Goal: Task Accomplishment & Management: Manage account settings

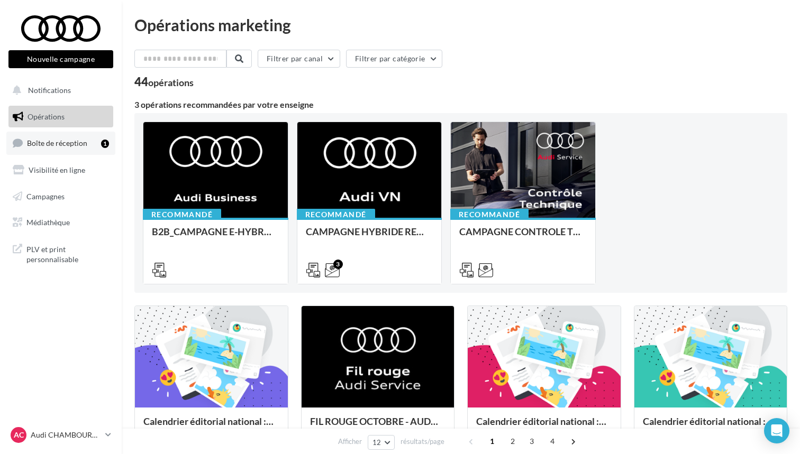
click at [54, 147] on link "Boîte de réception 1" at bounding box center [60, 143] width 109 height 23
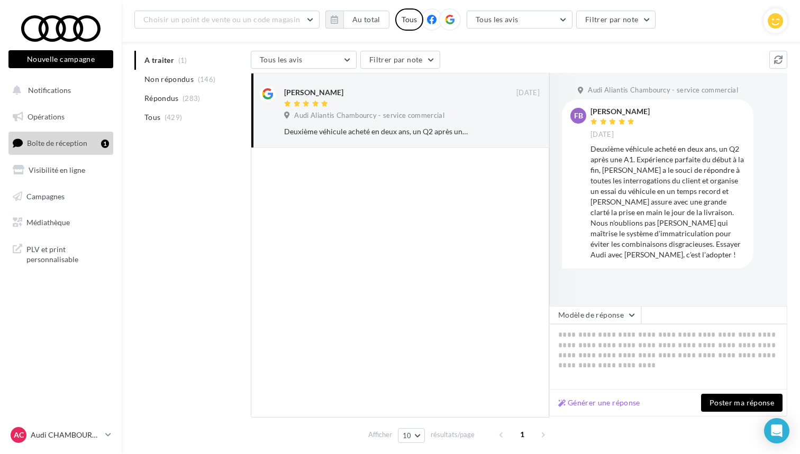
scroll to position [105, 0]
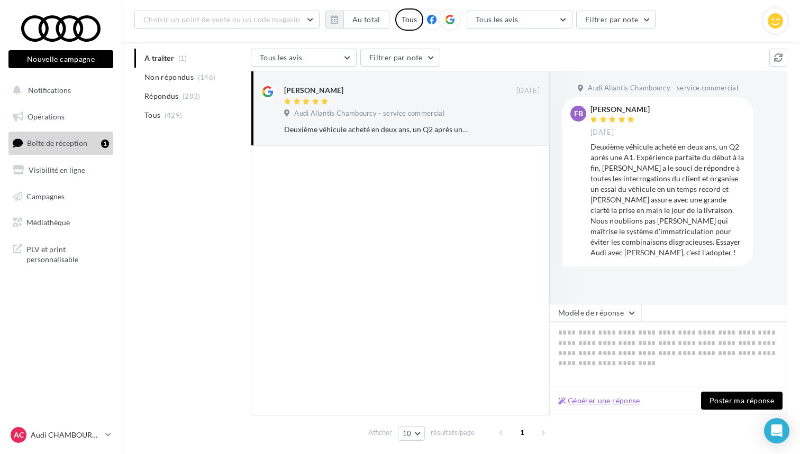
click at [611, 403] on button "Générer une réponse" at bounding box center [599, 400] width 90 height 13
type textarea "**********"
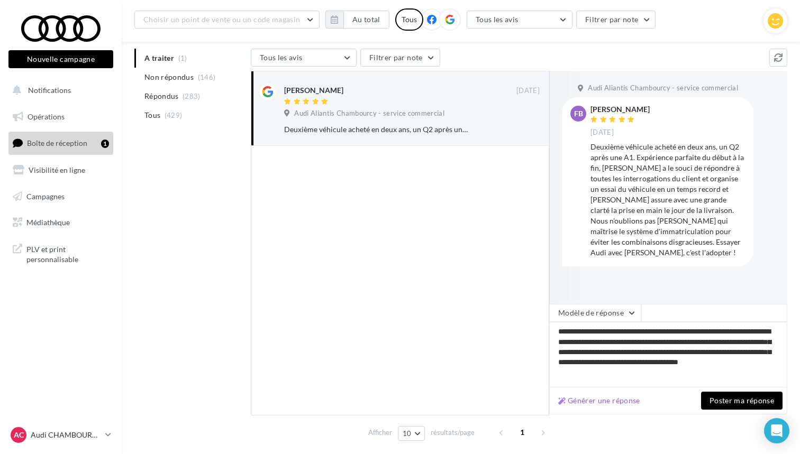
click at [709, 397] on button "Poster ma réponse" at bounding box center [741, 401] width 81 height 18
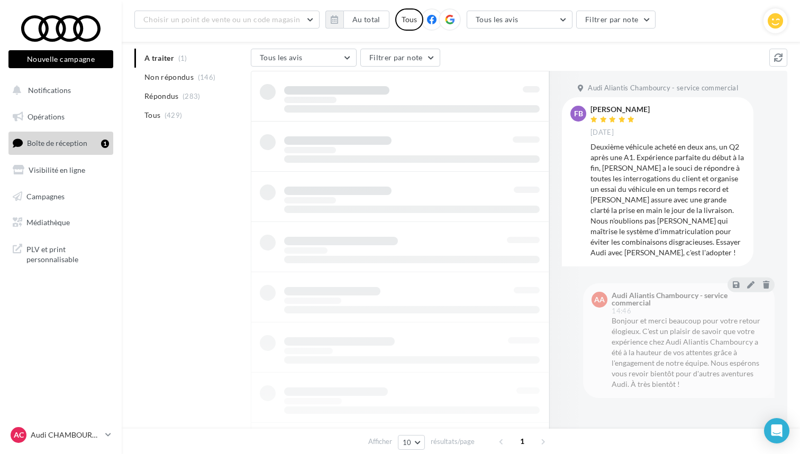
scroll to position [17, 0]
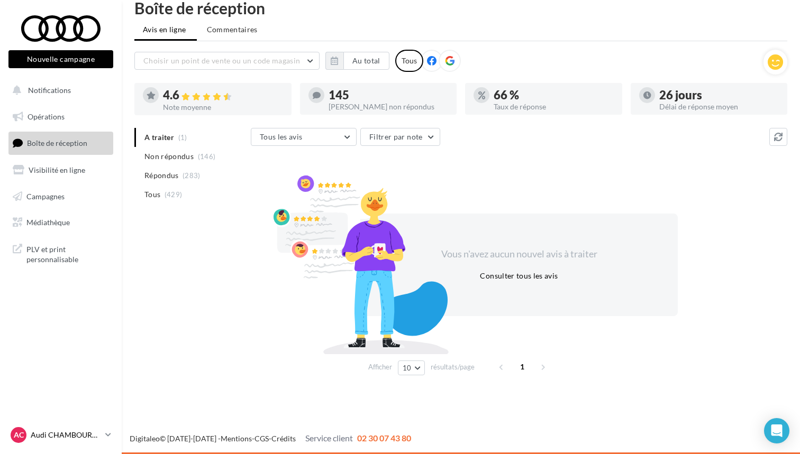
click at [63, 443] on div "AC Audi CHAMBOURCY audi-cham-gest" at bounding box center [56, 435] width 90 height 16
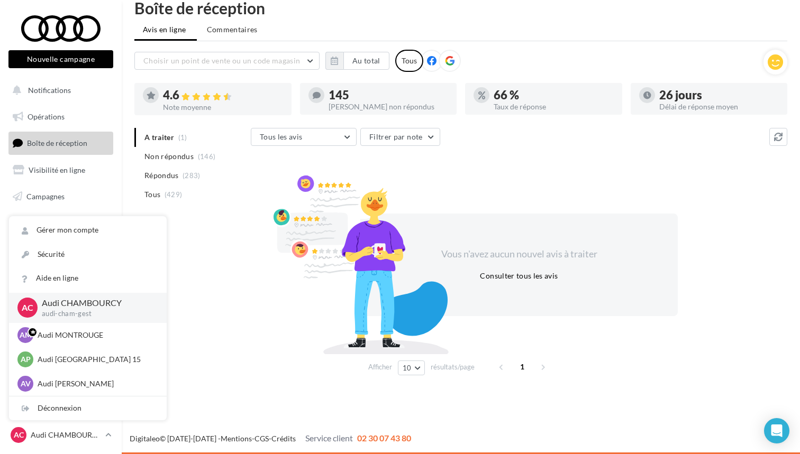
click at [212, 325] on div "A traiter (1) Non répondus (146) Répondus (283) Tous (429) Tous les avis Tous l…" at bounding box center [460, 254] width 653 height 252
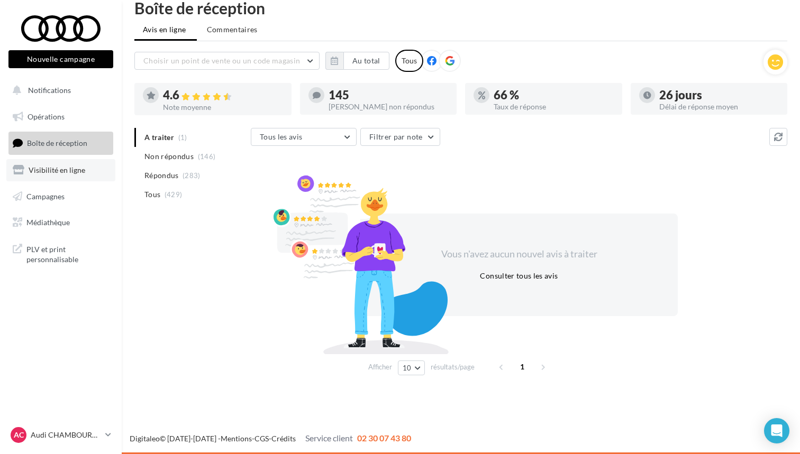
click at [52, 167] on span "Visibilité en ligne" at bounding box center [57, 170] width 57 height 9
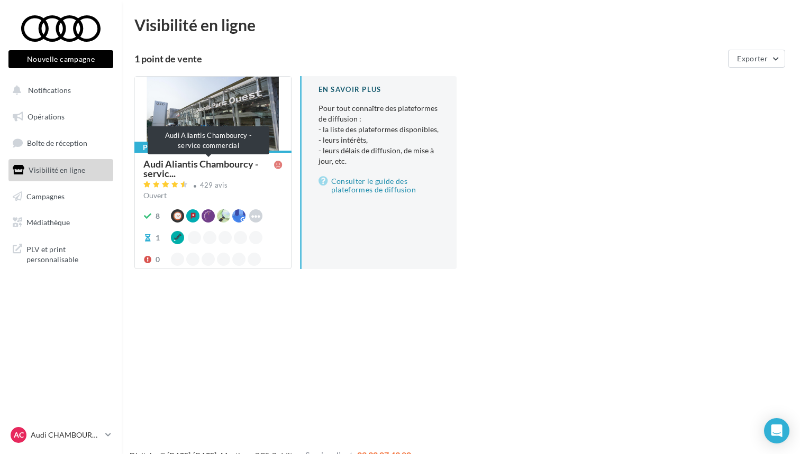
click at [218, 163] on span "Audi Aliantis Chambourcy - servic..." at bounding box center [208, 168] width 131 height 19
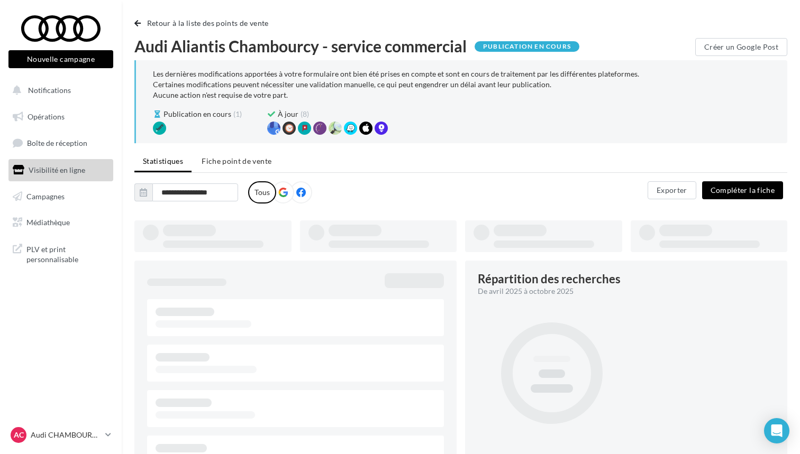
type input "**********"
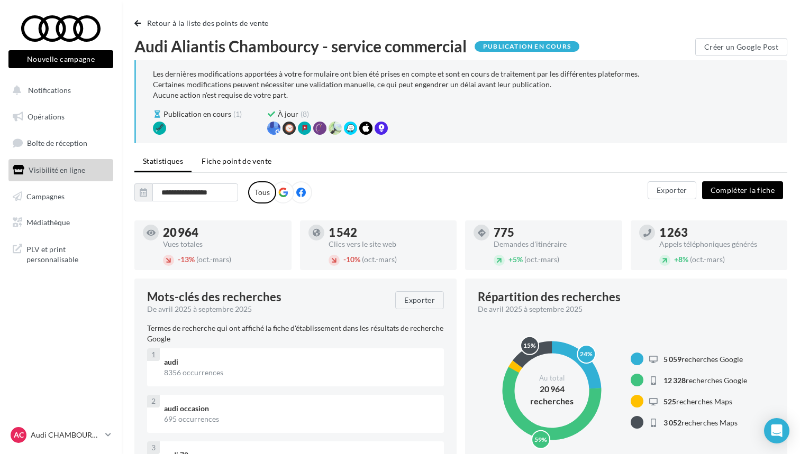
click at [237, 163] on span "Fiche point de vente" at bounding box center [236, 161] width 70 height 9
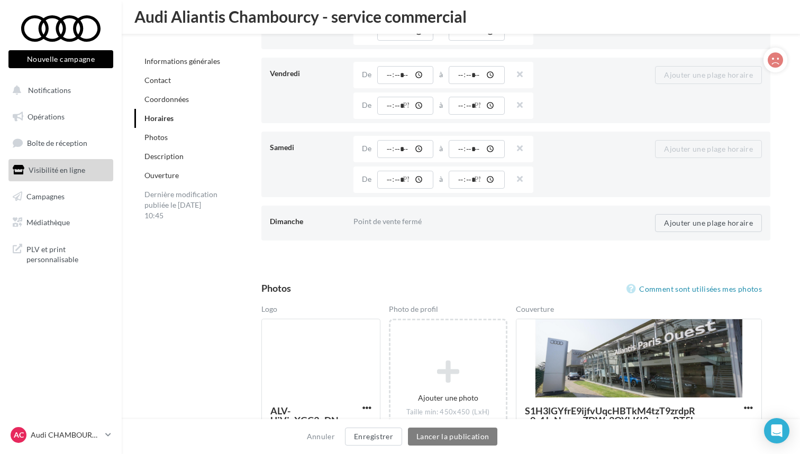
scroll to position [1274, 0]
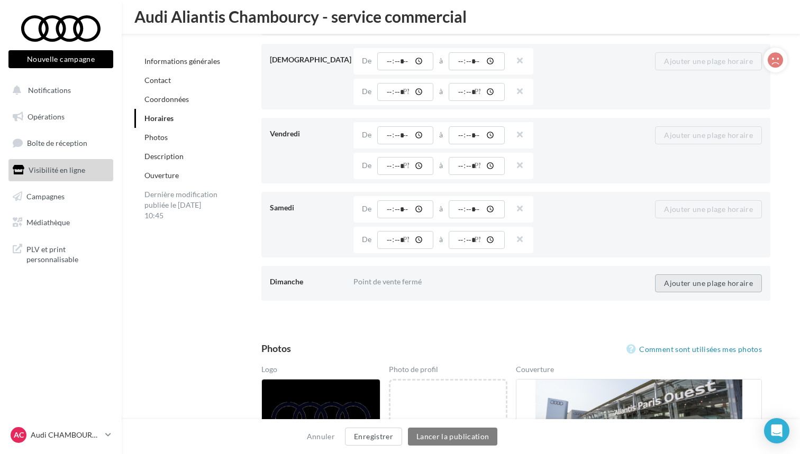
click at [678, 288] on button "Ajouter une plage horaire" at bounding box center [708, 283] width 107 height 18
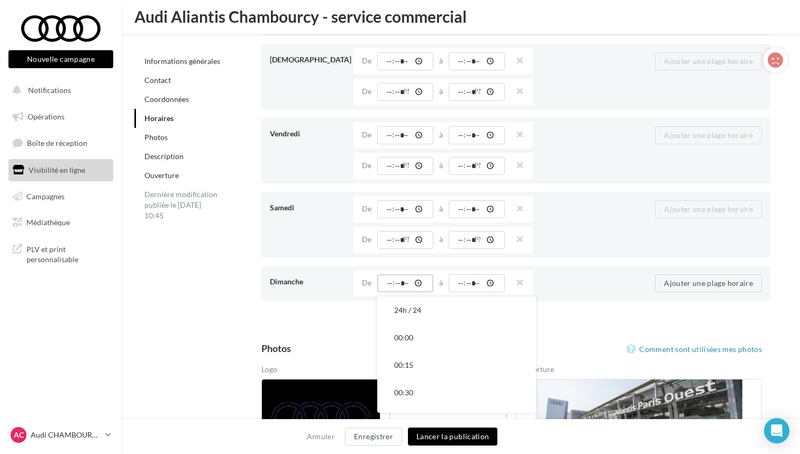
click at [411, 282] on input "time" at bounding box center [405, 283] width 56 height 18
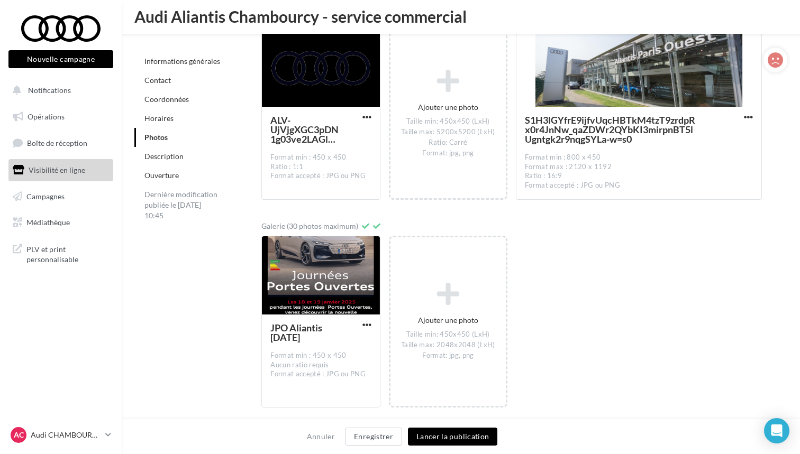
scroll to position [1625, 0]
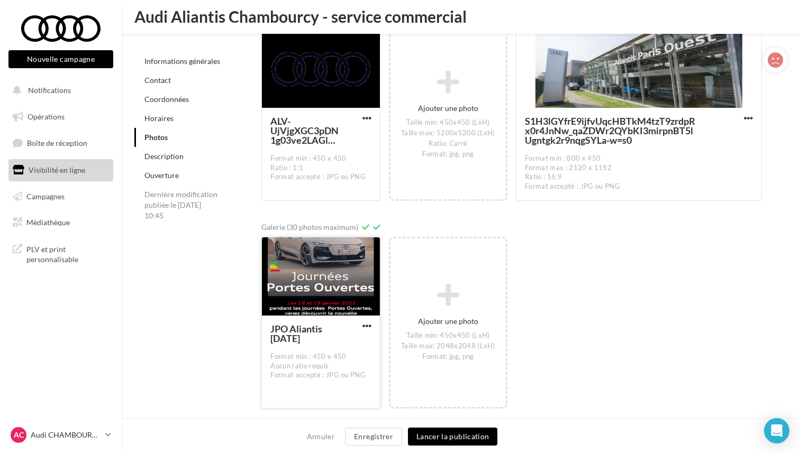
click at [342, 289] on div at bounding box center [320, 276] width 117 height 79
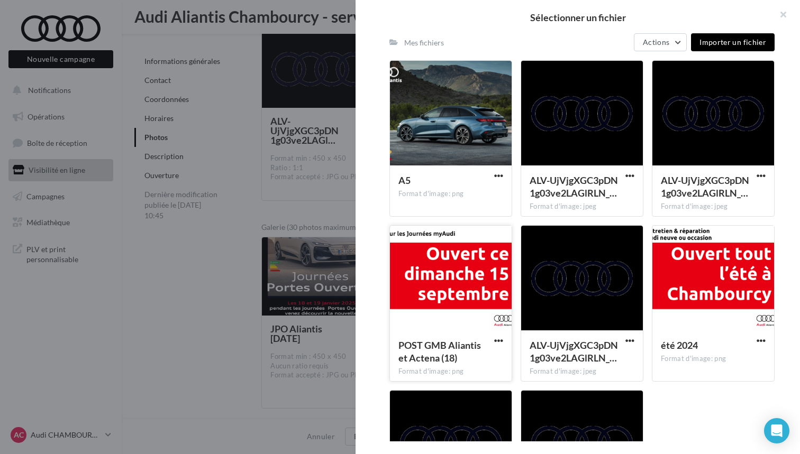
scroll to position [293, 0]
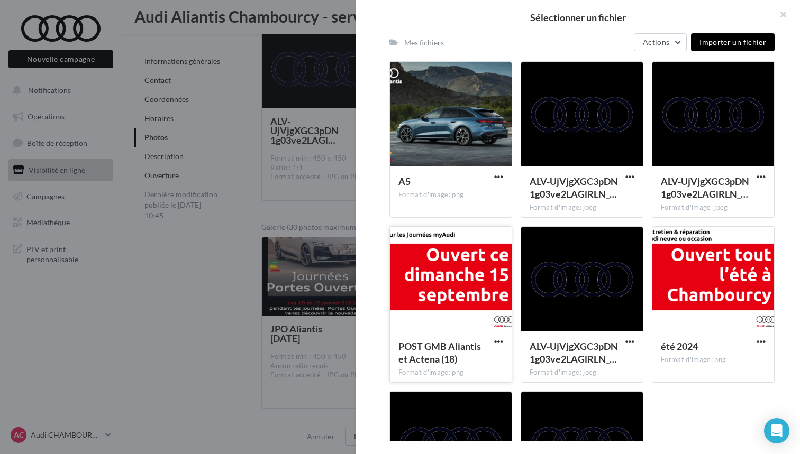
click at [465, 268] on div at bounding box center [451, 280] width 122 height 106
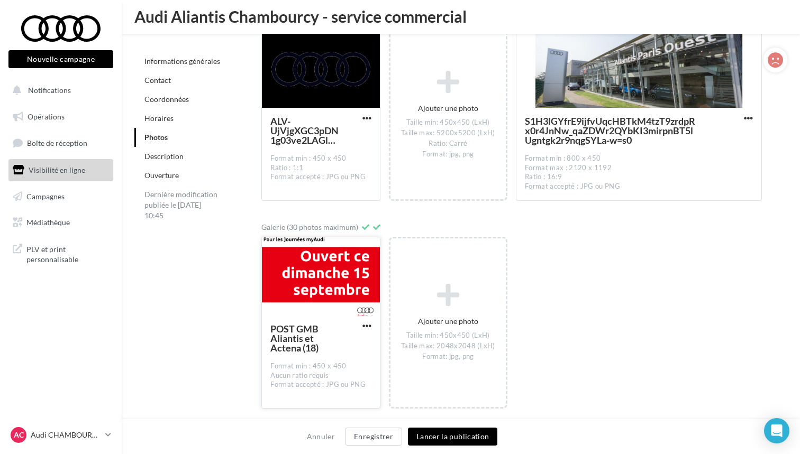
click at [355, 272] on div at bounding box center [320, 276] width 117 height 79
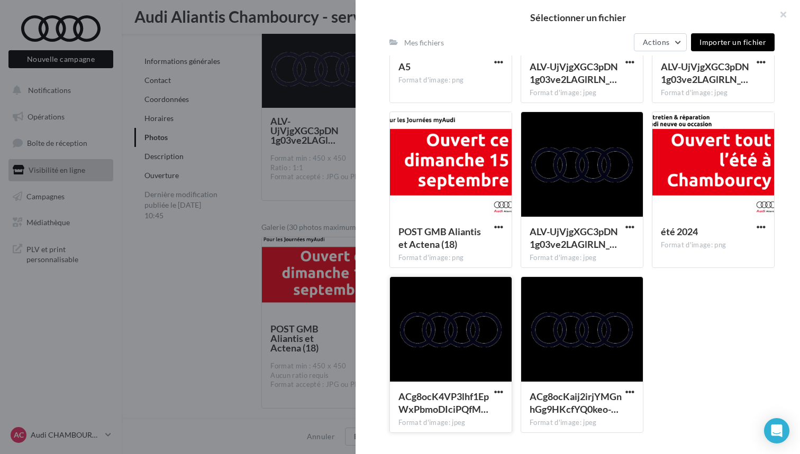
scroll to position [408, 0]
click at [445, 343] on div at bounding box center [451, 330] width 122 height 106
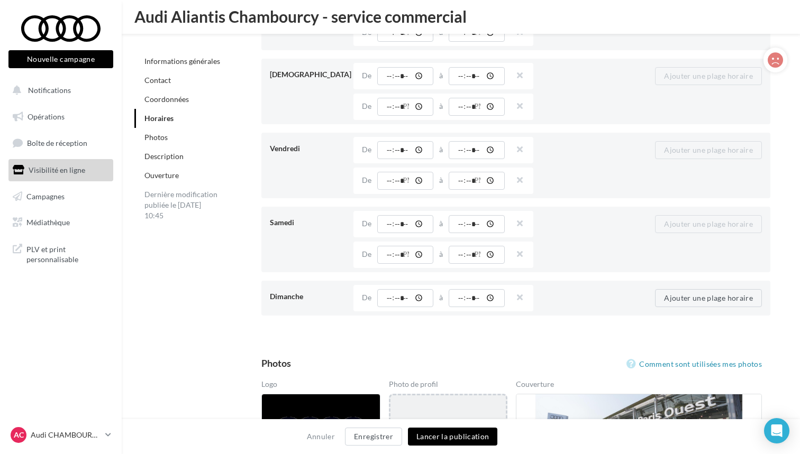
scroll to position [1259, 0]
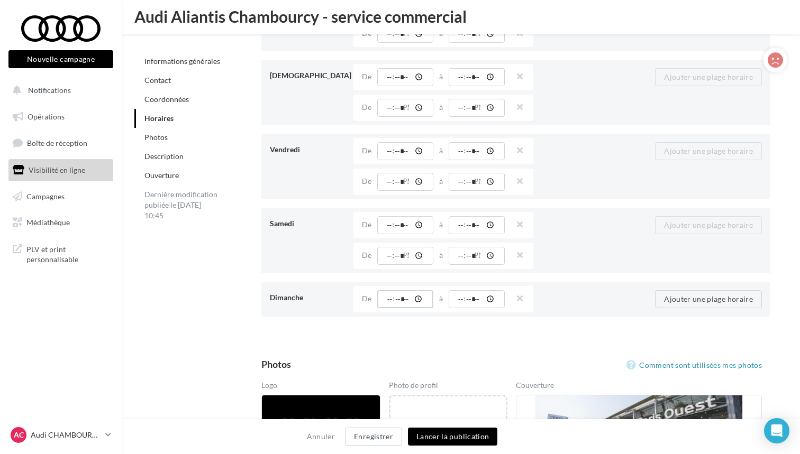
click at [409, 295] on input "*****" at bounding box center [405, 299] width 56 height 18
click at [436, 350] on button "09:00" at bounding box center [456, 340] width 159 height 27
click at [414, 295] on input "*****" at bounding box center [405, 299] width 56 height 18
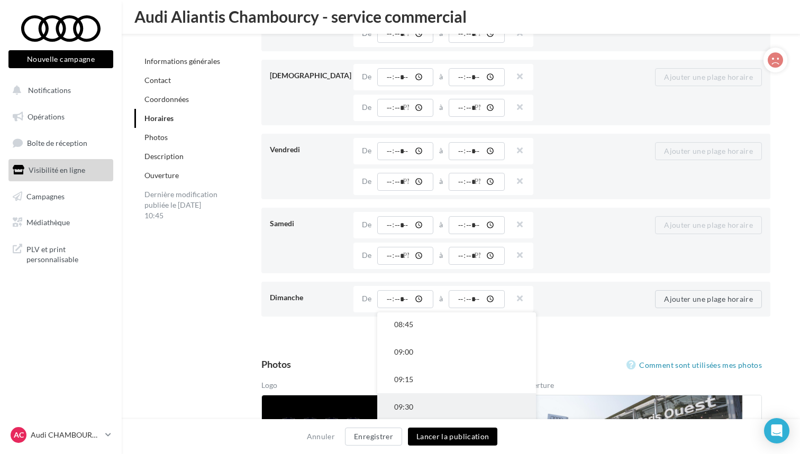
click at [432, 400] on button "09:30" at bounding box center [456, 406] width 159 height 27
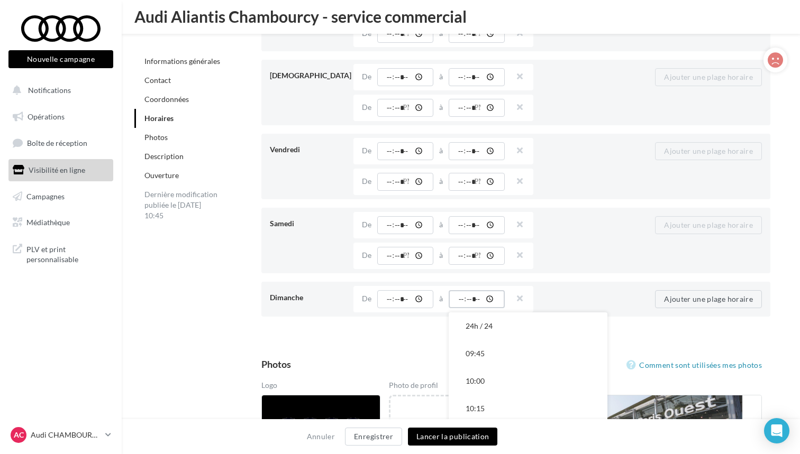
click at [476, 302] on input "time" at bounding box center [476, 299] width 56 height 18
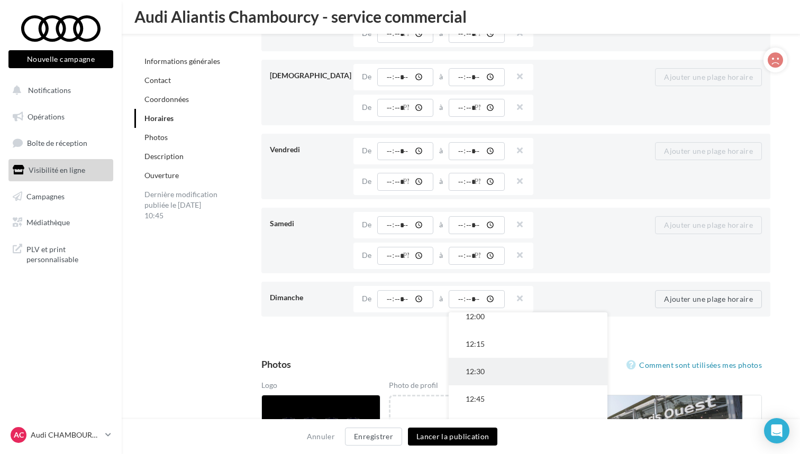
click at [488, 376] on button "12:30" at bounding box center [527, 371] width 159 height 27
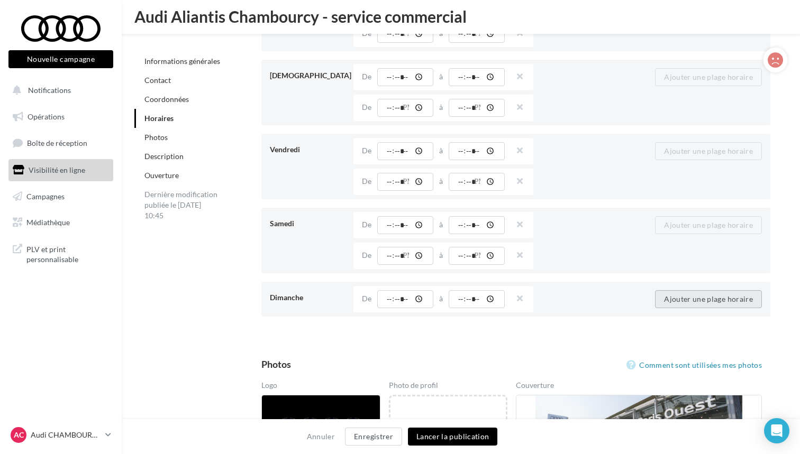
click at [707, 293] on button "Ajouter une plage horaire" at bounding box center [708, 299] width 107 height 18
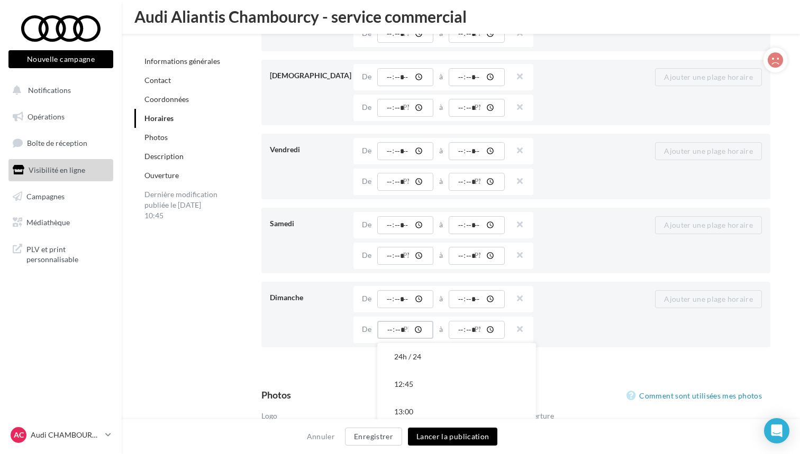
click at [405, 332] on input "time" at bounding box center [405, 330] width 56 height 18
click at [412, 390] on button "14:00" at bounding box center [456, 383] width 159 height 27
click at [478, 334] on input "time" at bounding box center [476, 330] width 56 height 18
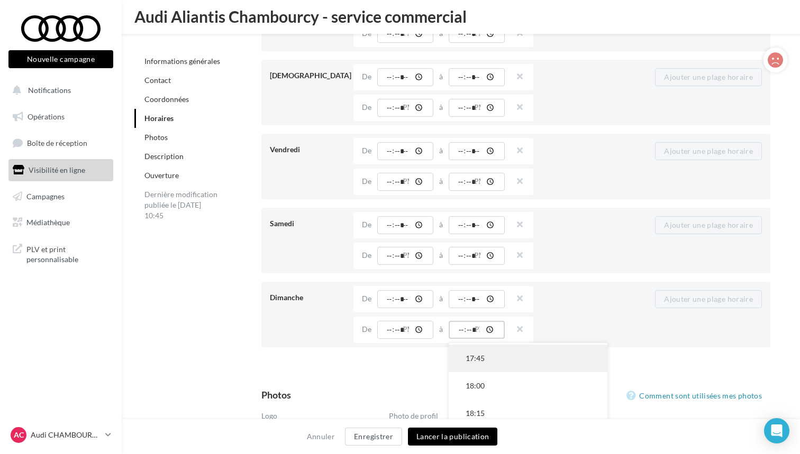
scroll to position [413, 0]
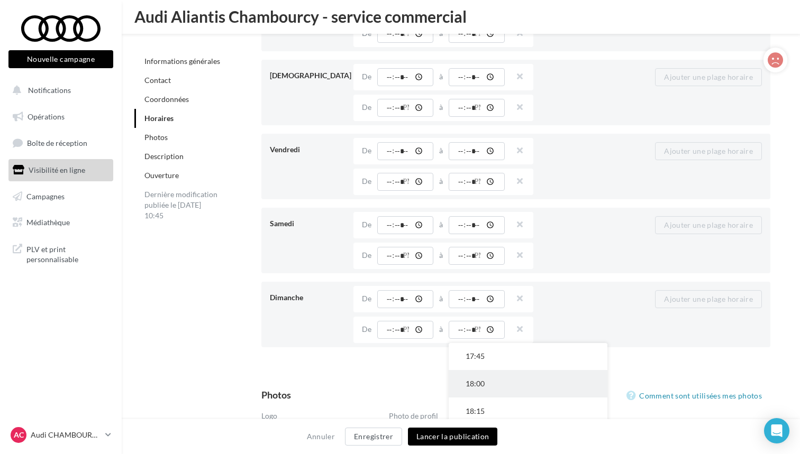
click at [486, 384] on button "18:00" at bounding box center [527, 383] width 159 height 27
click at [460, 432] on button "Lancer la publication" at bounding box center [452, 437] width 89 height 18
click at [479, 435] on button "Lancer la publication" at bounding box center [452, 437] width 89 height 18
click at [458, 434] on button "Lancer la publication" at bounding box center [452, 437] width 89 height 18
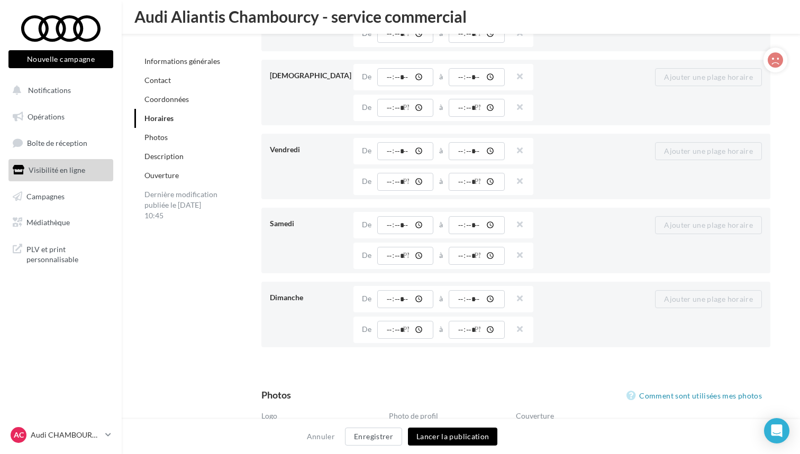
click at [458, 434] on button "Lancer la publication" at bounding box center [452, 437] width 89 height 18
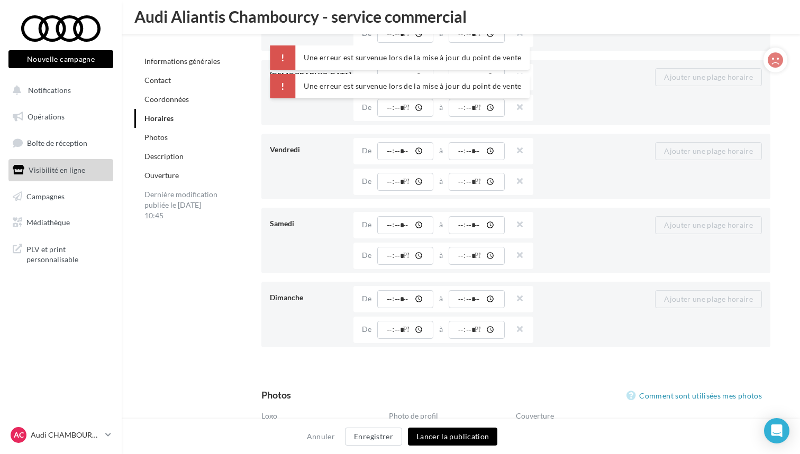
click at [458, 434] on button "Lancer la publication" at bounding box center [452, 437] width 89 height 18
